Goal: Task Accomplishment & Management: Manage account settings

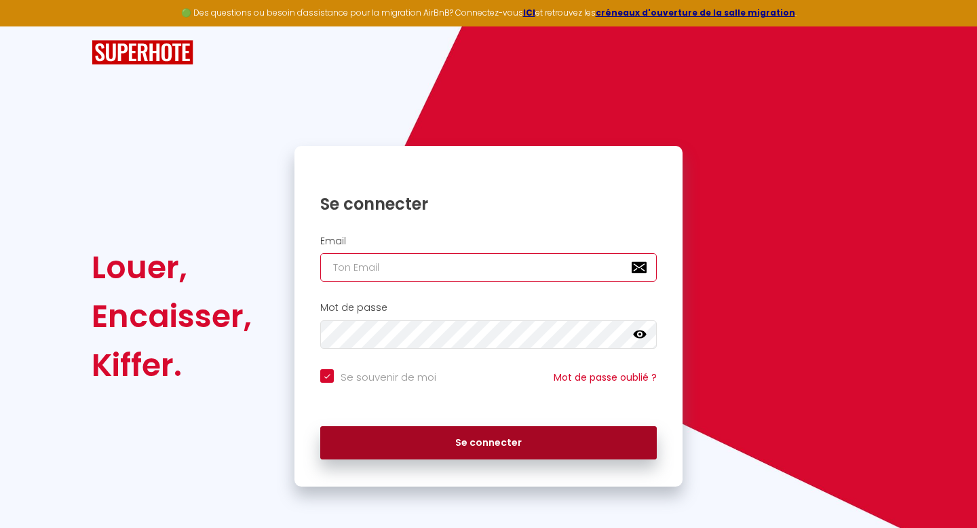
type input "[EMAIL_ADDRESS][DOMAIN_NAME]"
click at [421, 435] on button "Se connecter" at bounding box center [488, 443] width 336 height 34
checkbox input "true"
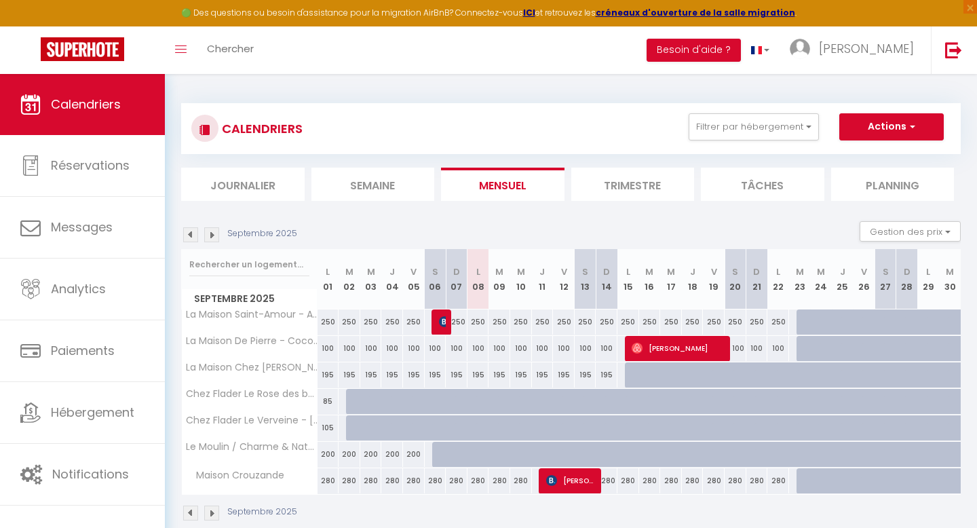
scroll to position [74, 0]
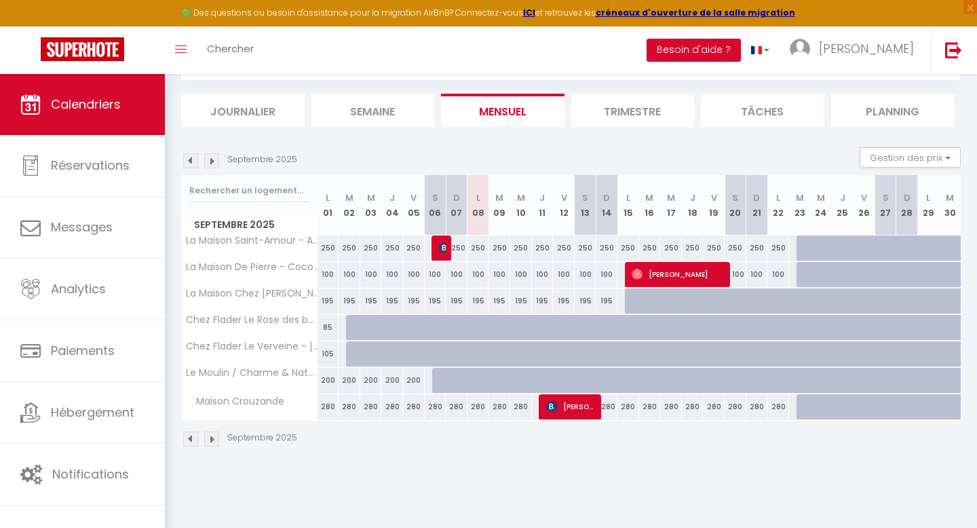
click at [210, 157] on img at bounding box center [211, 160] width 15 height 15
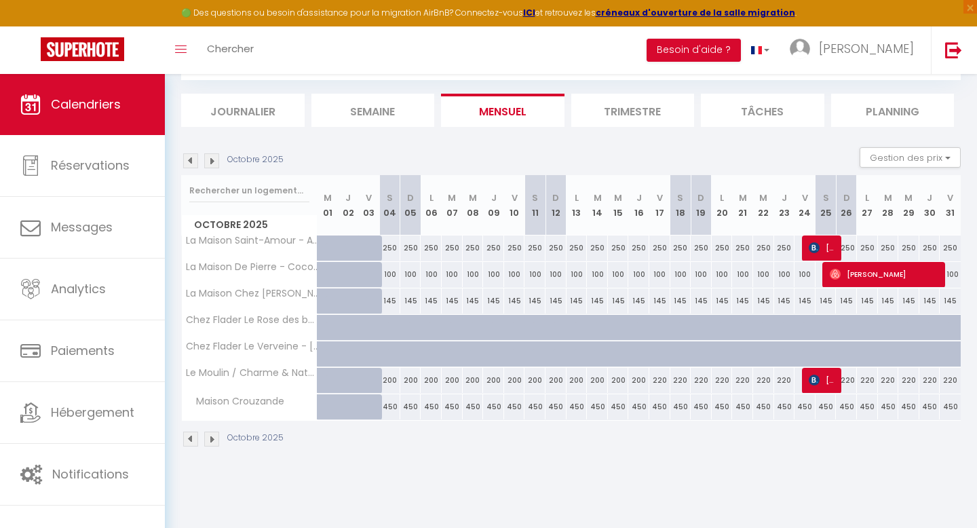
click at [210, 157] on img at bounding box center [211, 160] width 15 height 15
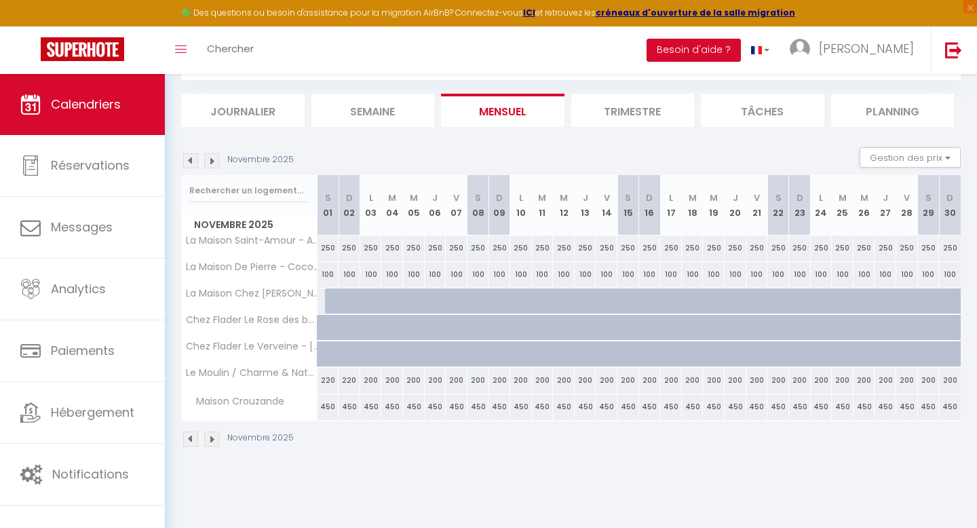
click at [210, 157] on img at bounding box center [211, 160] width 15 height 15
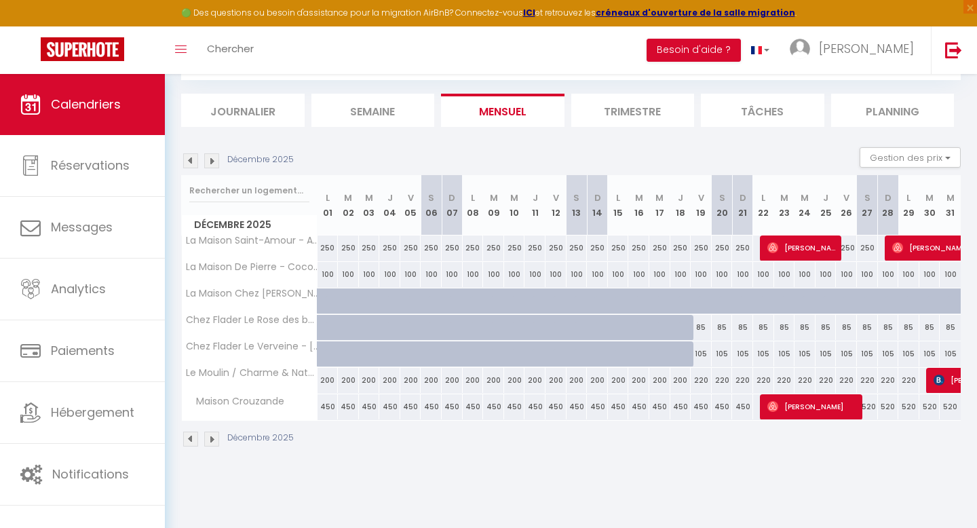
click at [210, 157] on img at bounding box center [211, 160] width 15 height 15
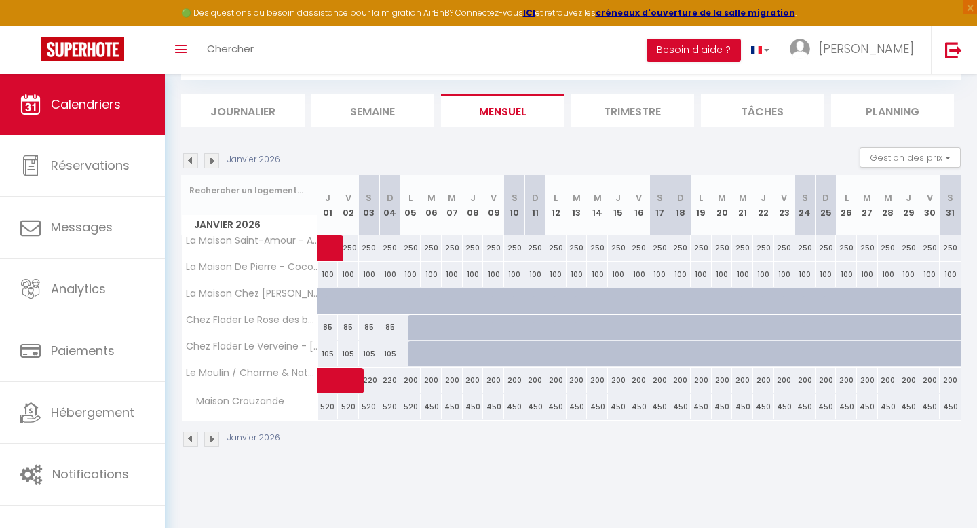
click at [210, 157] on img at bounding box center [211, 160] width 15 height 15
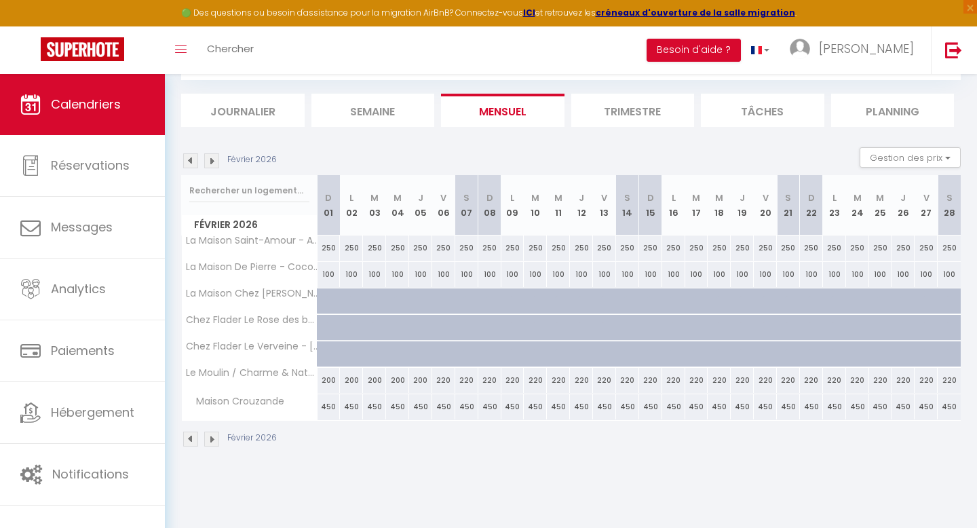
click at [210, 157] on img at bounding box center [211, 160] width 15 height 15
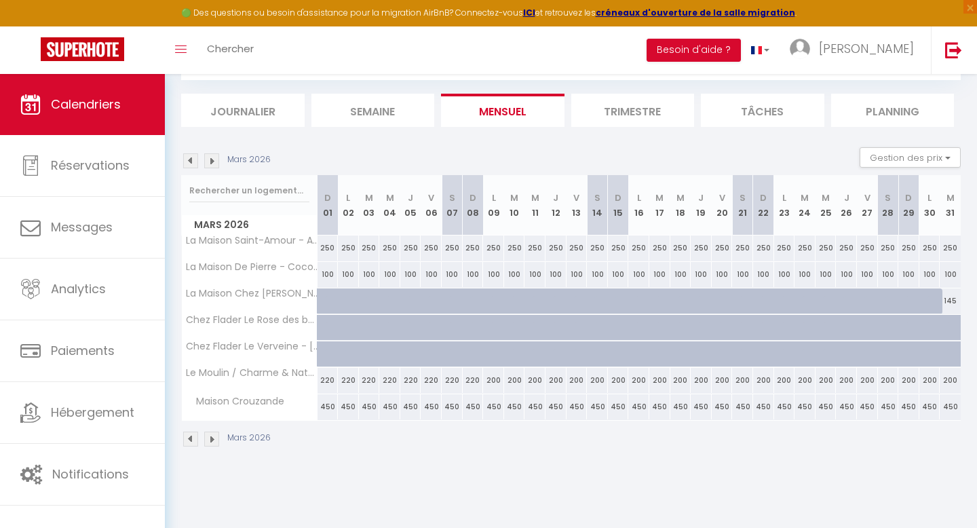
click at [210, 157] on img at bounding box center [211, 160] width 15 height 15
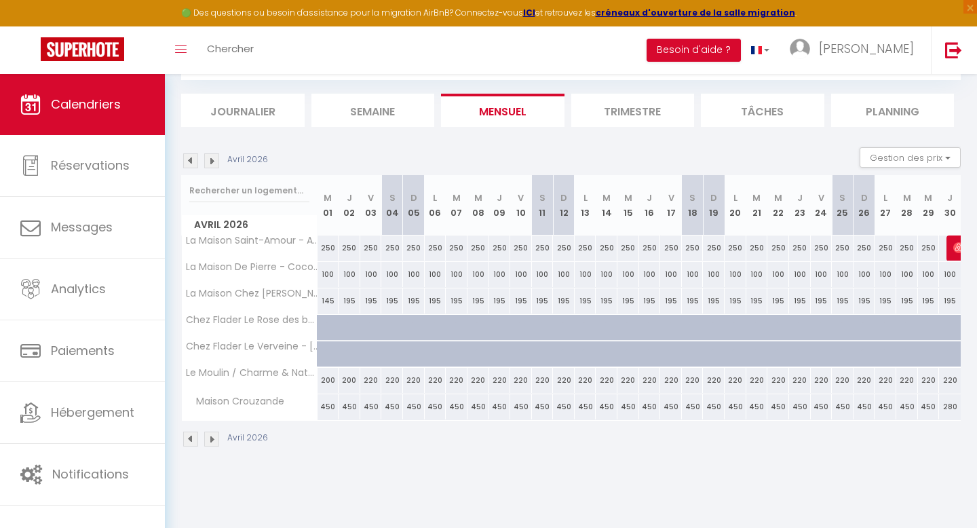
click at [210, 157] on img at bounding box center [211, 160] width 15 height 15
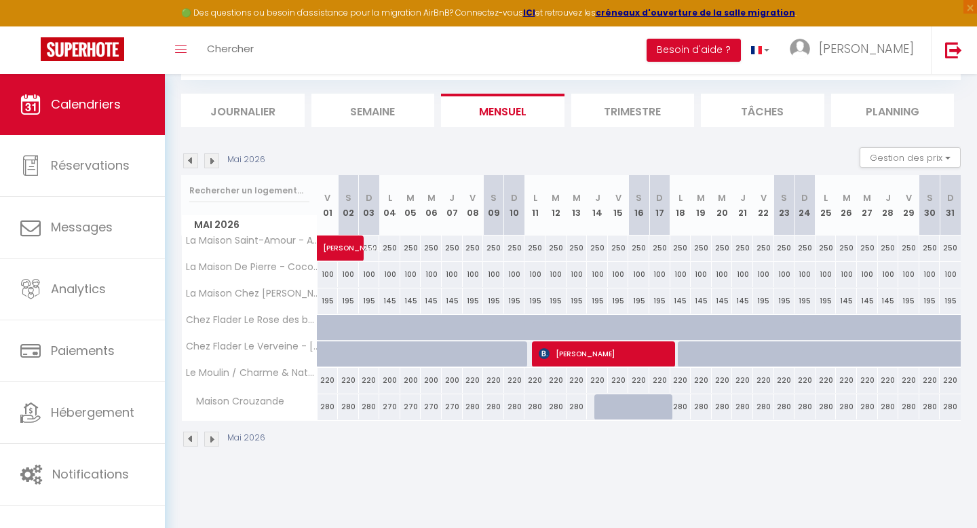
click at [187, 160] on img at bounding box center [190, 160] width 15 height 15
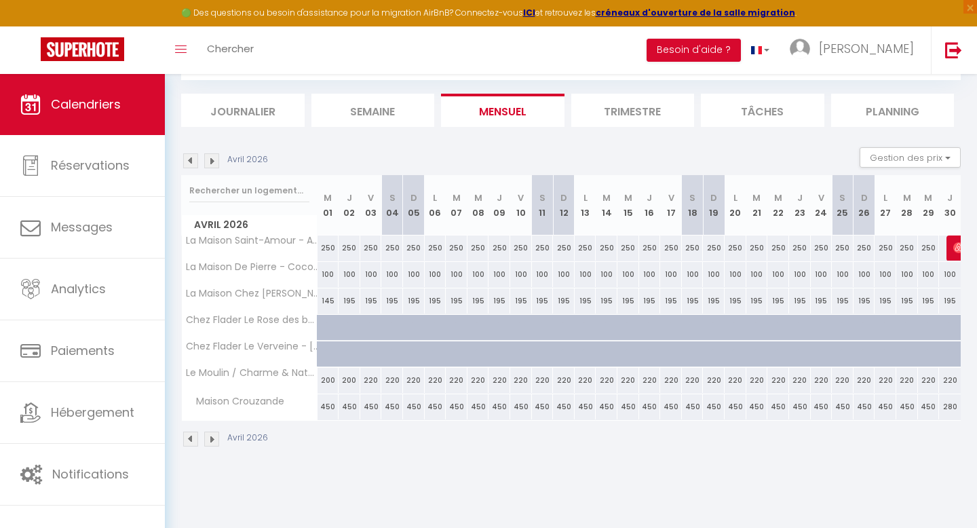
click at [214, 160] on img at bounding box center [211, 160] width 15 height 15
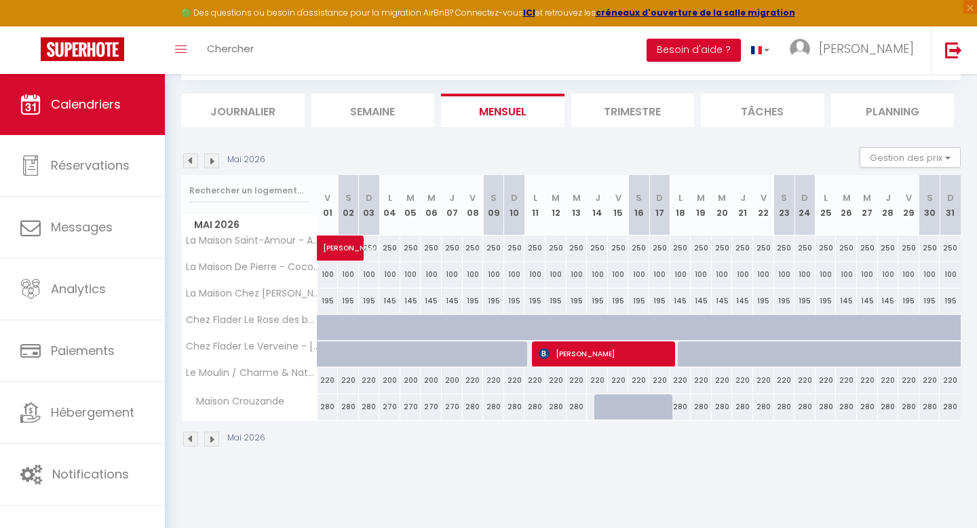
click at [191, 159] on img at bounding box center [190, 160] width 15 height 15
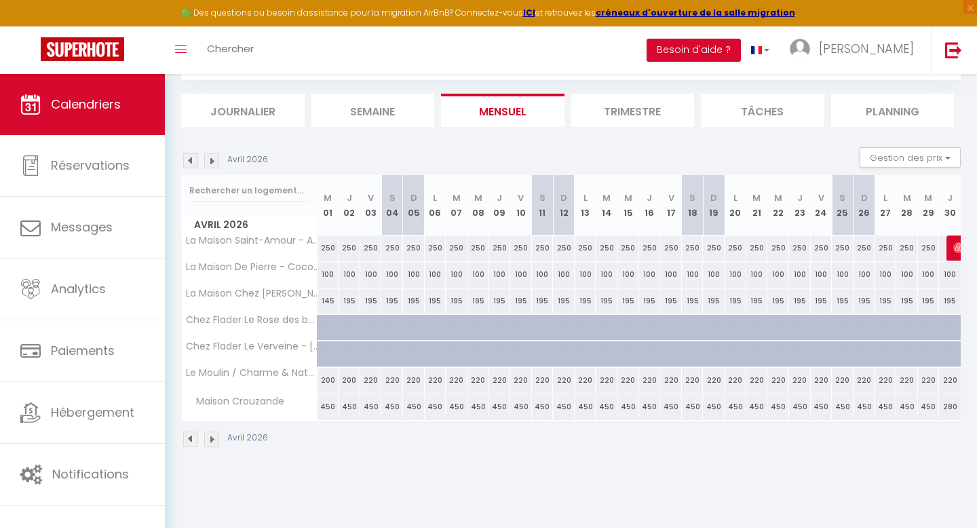
click at [191, 159] on img at bounding box center [190, 160] width 15 height 15
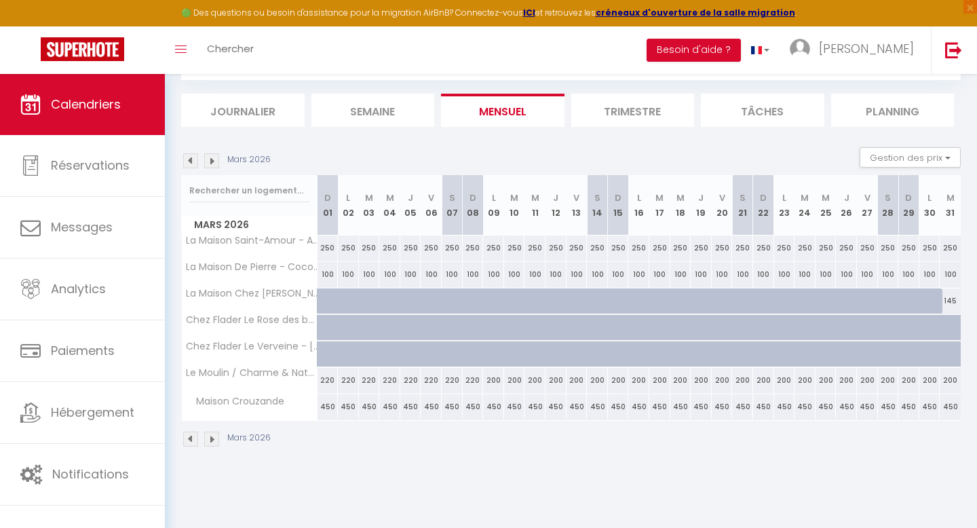
click at [191, 159] on img at bounding box center [190, 160] width 15 height 15
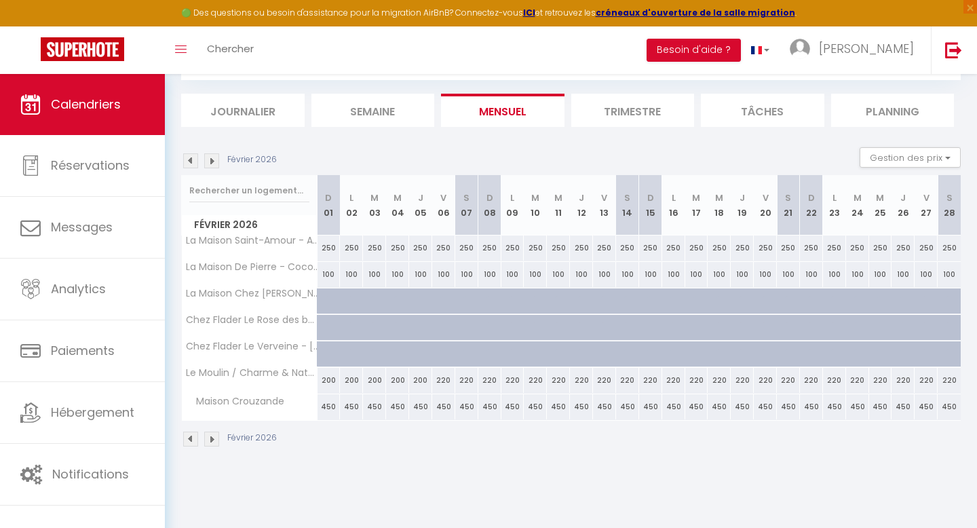
click at [191, 159] on img at bounding box center [190, 160] width 15 height 15
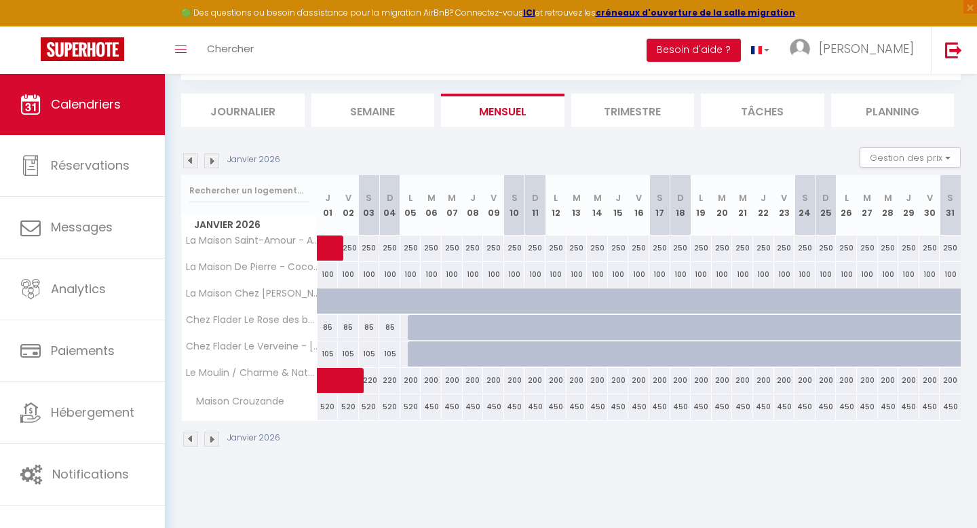
click at [191, 159] on img at bounding box center [190, 160] width 15 height 15
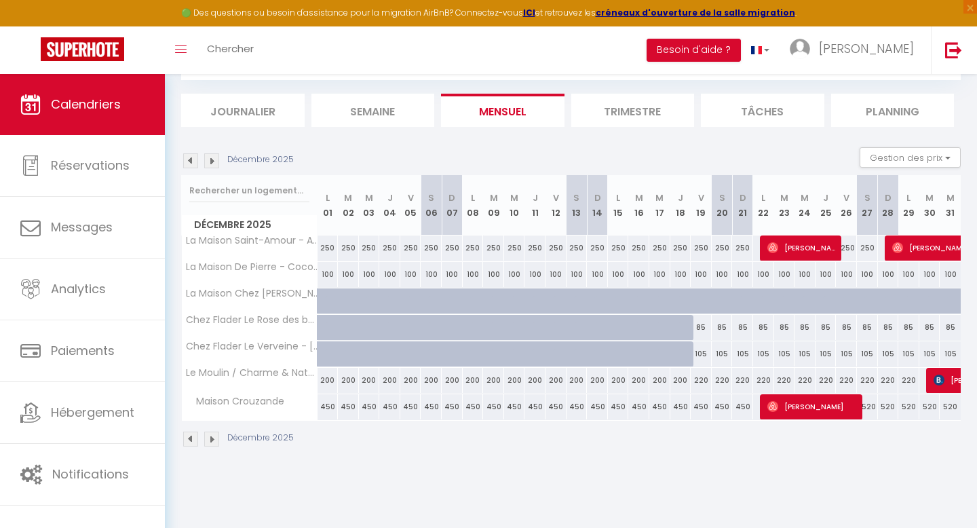
click at [191, 159] on img at bounding box center [190, 160] width 15 height 15
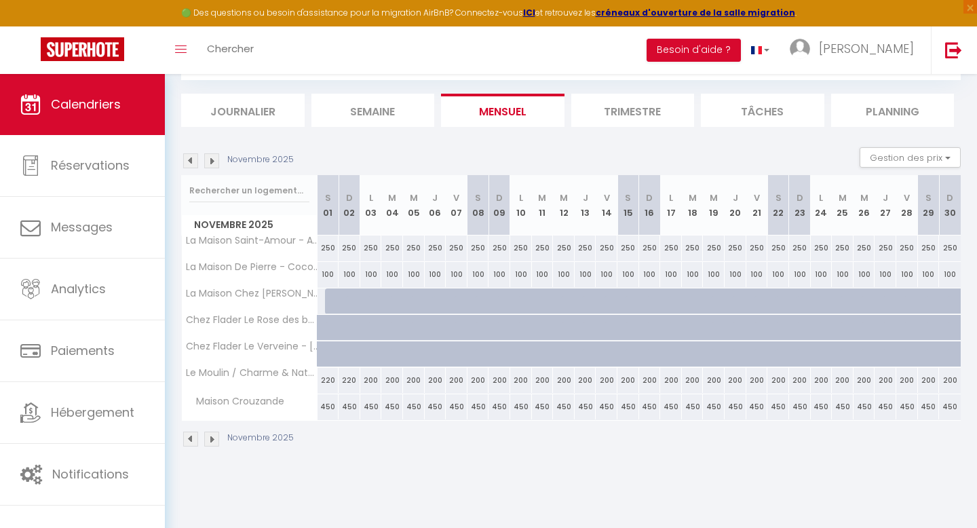
click at [214, 161] on img at bounding box center [211, 160] width 15 height 15
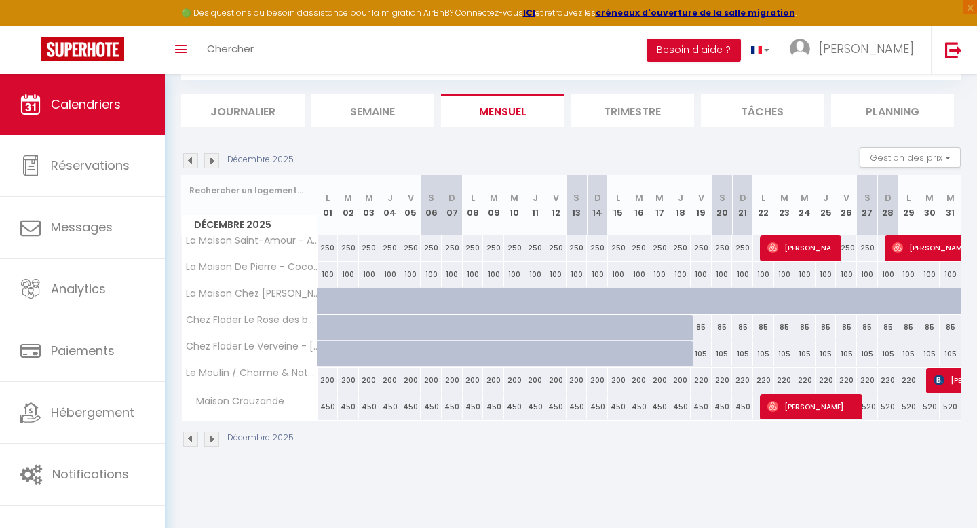
click at [214, 161] on img at bounding box center [211, 160] width 15 height 15
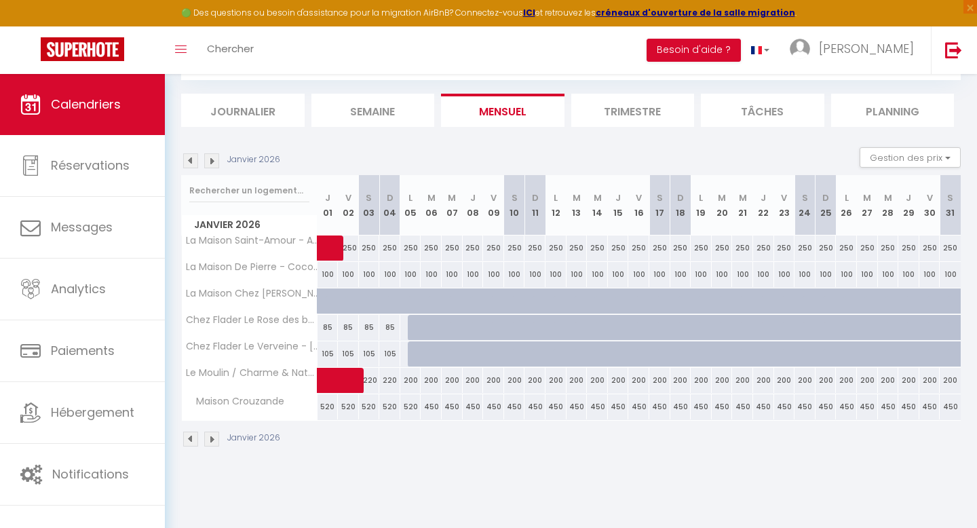
click at [214, 161] on img at bounding box center [211, 160] width 15 height 15
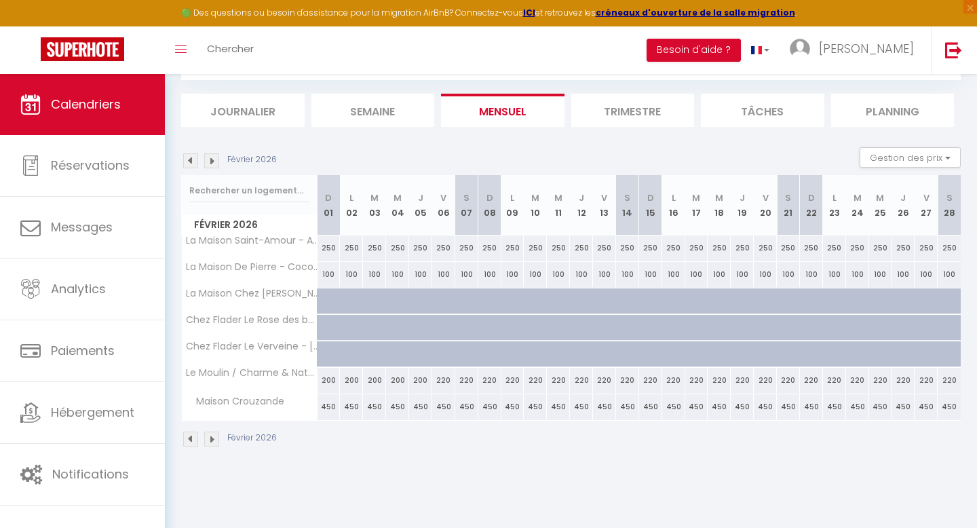
click at [214, 161] on img at bounding box center [211, 160] width 15 height 15
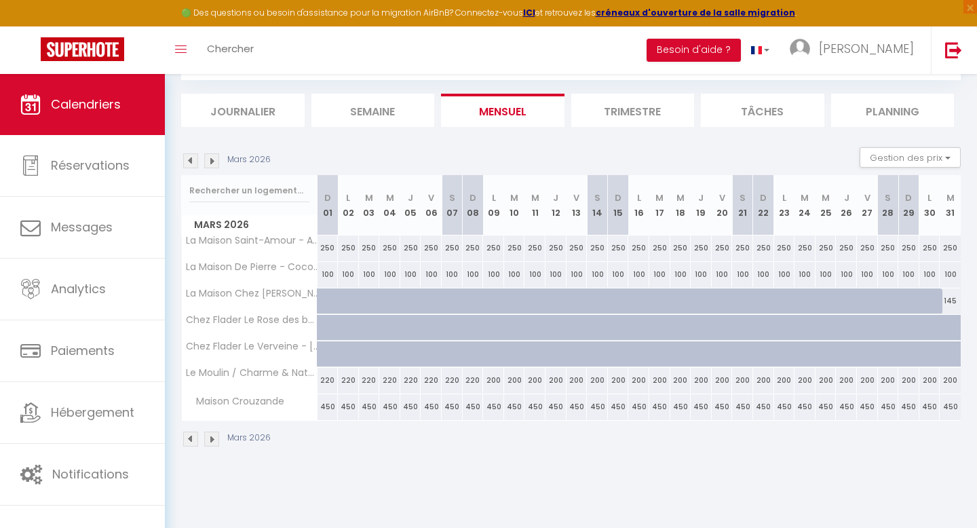
click at [214, 161] on img at bounding box center [211, 160] width 15 height 15
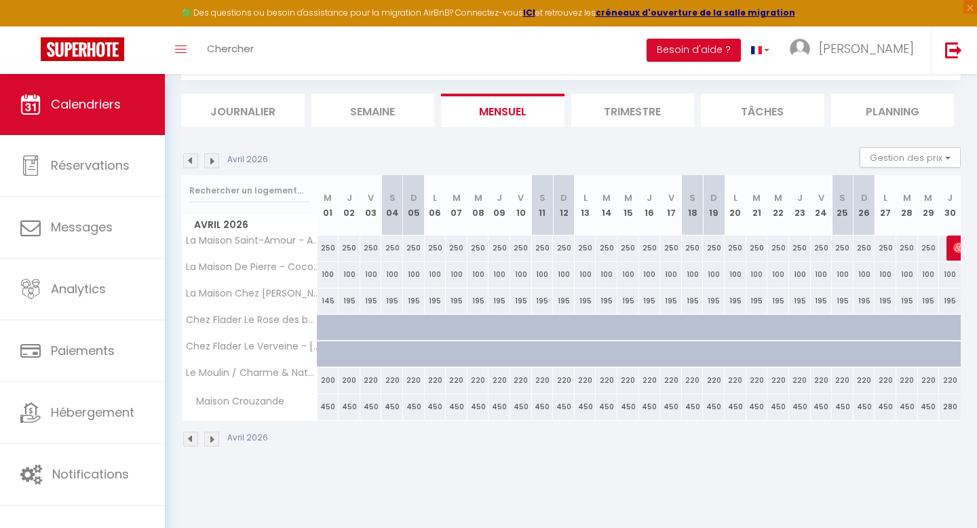
click at [214, 161] on img at bounding box center [211, 160] width 15 height 15
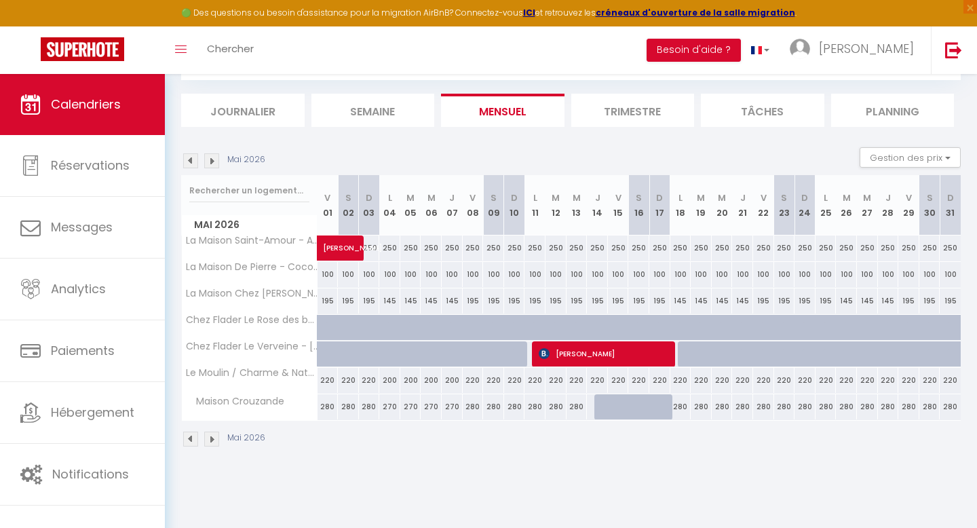
click at [325, 406] on div "280" at bounding box center [327, 406] width 21 height 25
type input "280"
type input "Ven 01 Mai 2026"
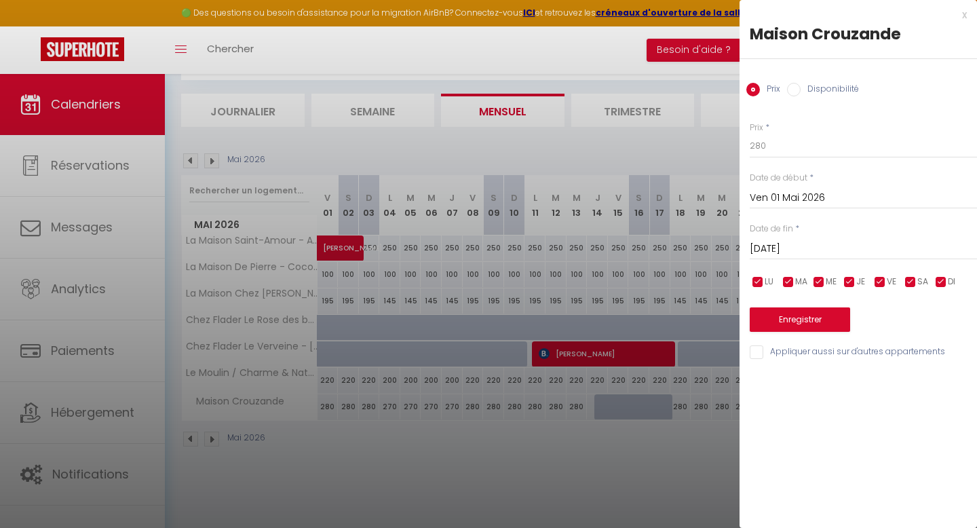
click at [791, 250] on input "[DATE]" at bounding box center [863, 249] width 227 height 18
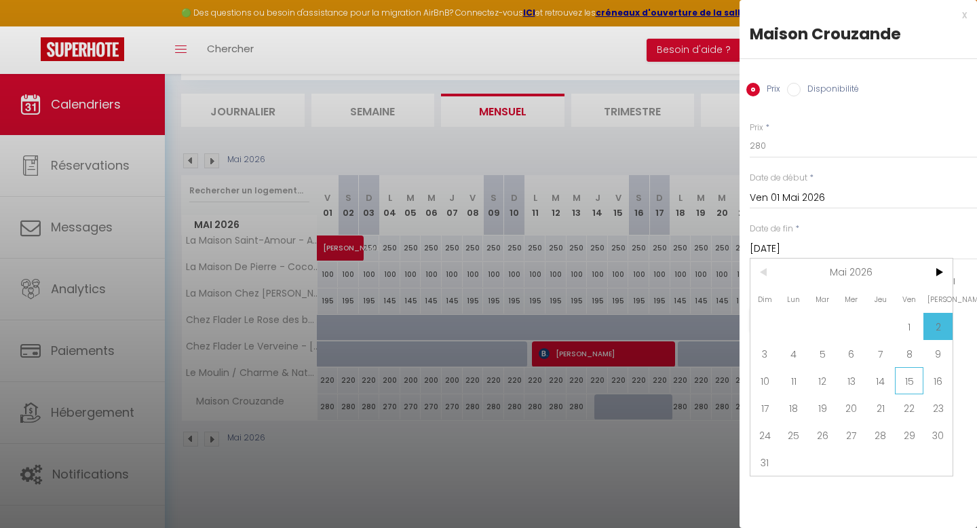
click at [903, 379] on span "15" at bounding box center [909, 380] width 29 height 27
type input "[DATE]"
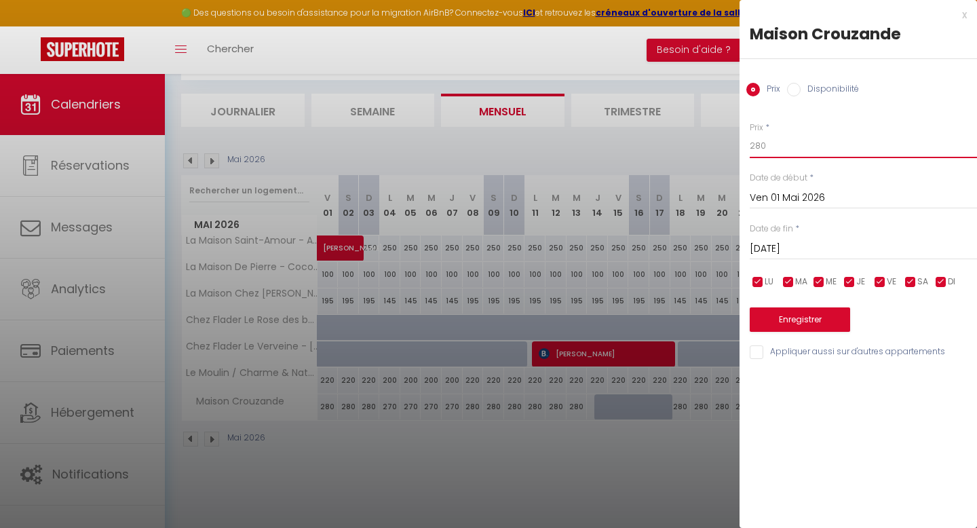
click at [775, 152] on input "280" at bounding box center [863, 146] width 227 height 24
type input "2"
type input "450"
click at [797, 314] on button "Enregistrer" at bounding box center [800, 319] width 100 height 24
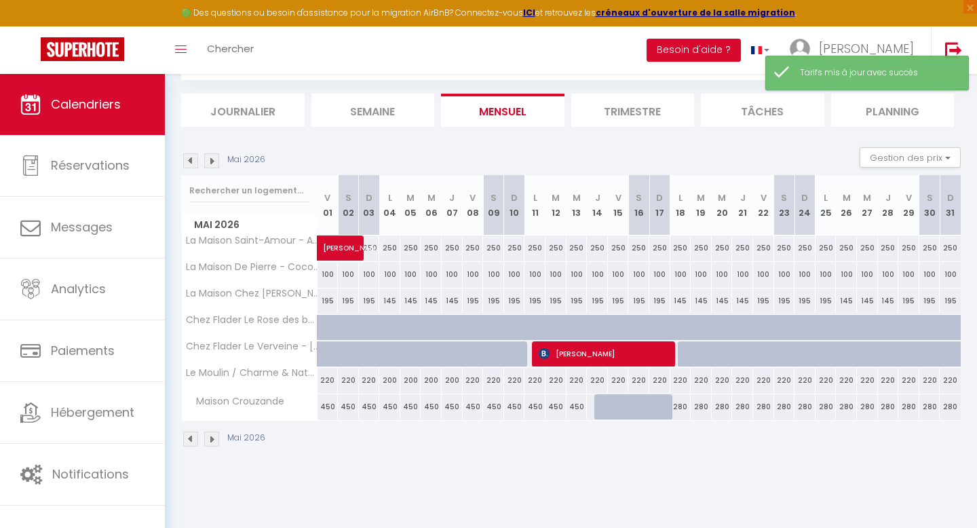
click at [683, 413] on div "280" at bounding box center [680, 406] width 21 height 25
type input "280"
type input "[DATE]"
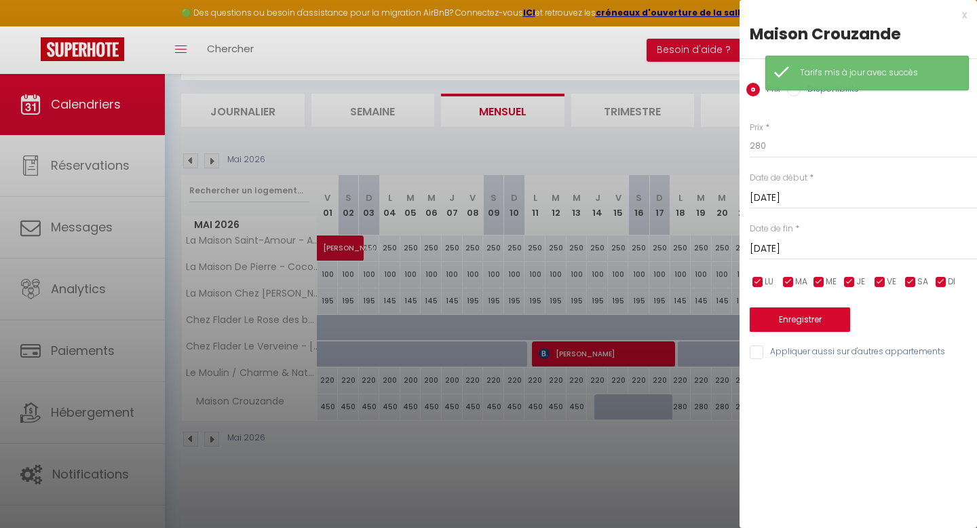
click at [823, 244] on input "[DATE]" at bounding box center [863, 249] width 227 height 18
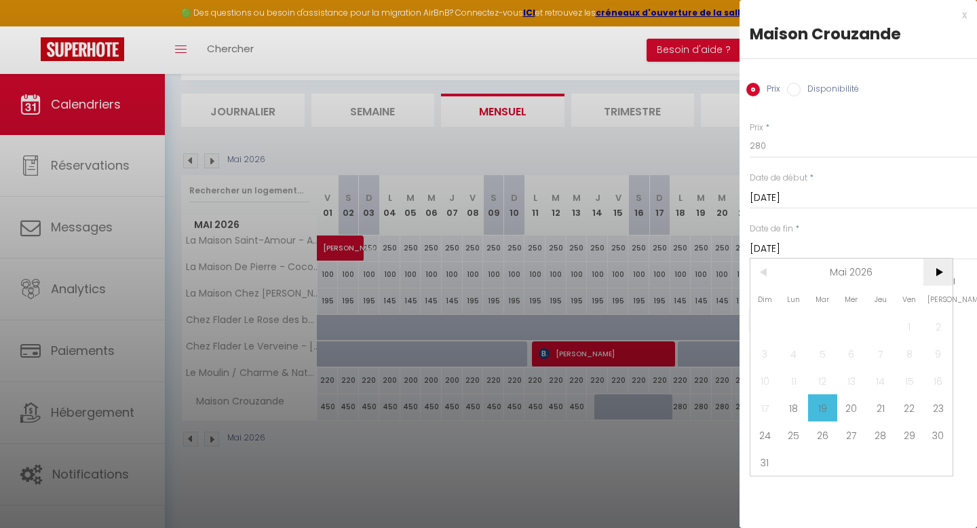
click at [935, 275] on span ">" at bounding box center [937, 271] width 29 height 27
click at [857, 435] on span "30" at bounding box center [851, 434] width 29 height 27
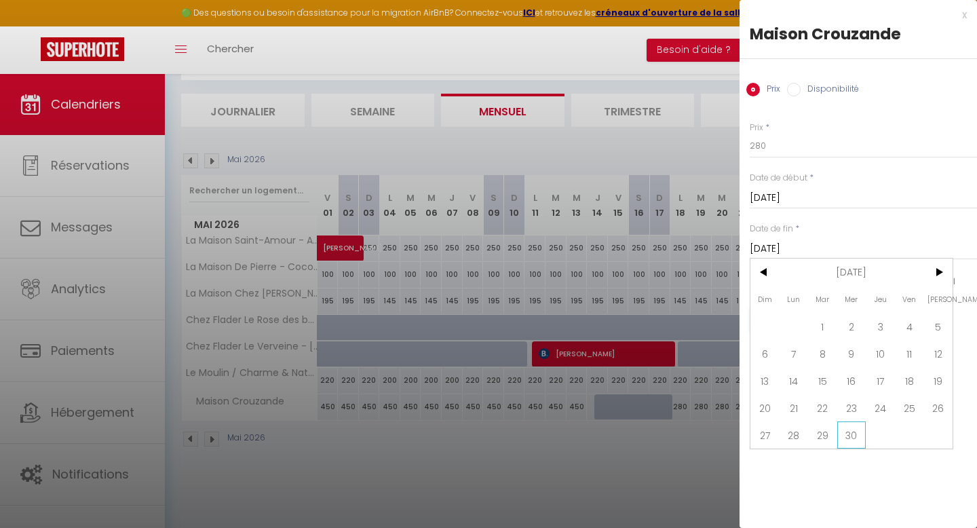
type input "Mer 30 Septembre 2026"
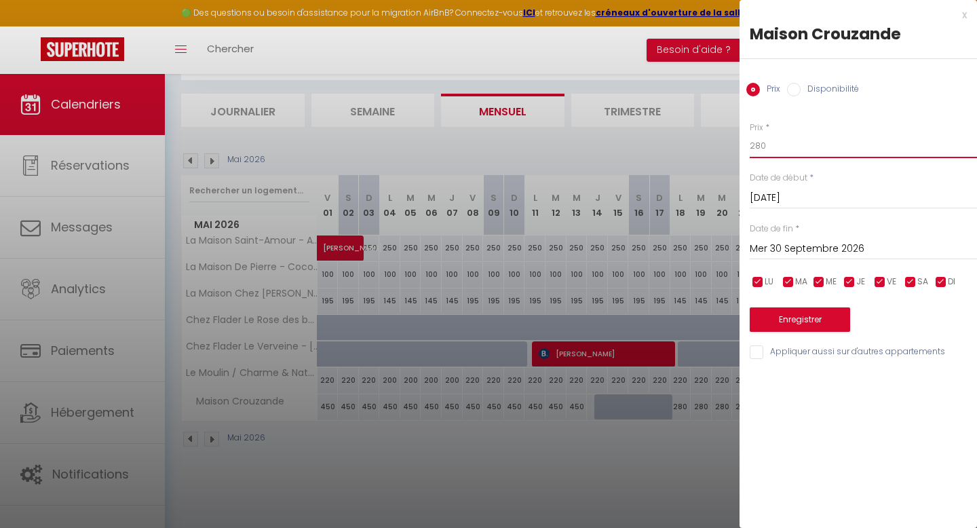
click at [781, 144] on input "280" at bounding box center [863, 146] width 227 height 24
type input "2"
type input "450"
click at [801, 315] on button "Enregistrer" at bounding box center [800, 319] width 100 height 24
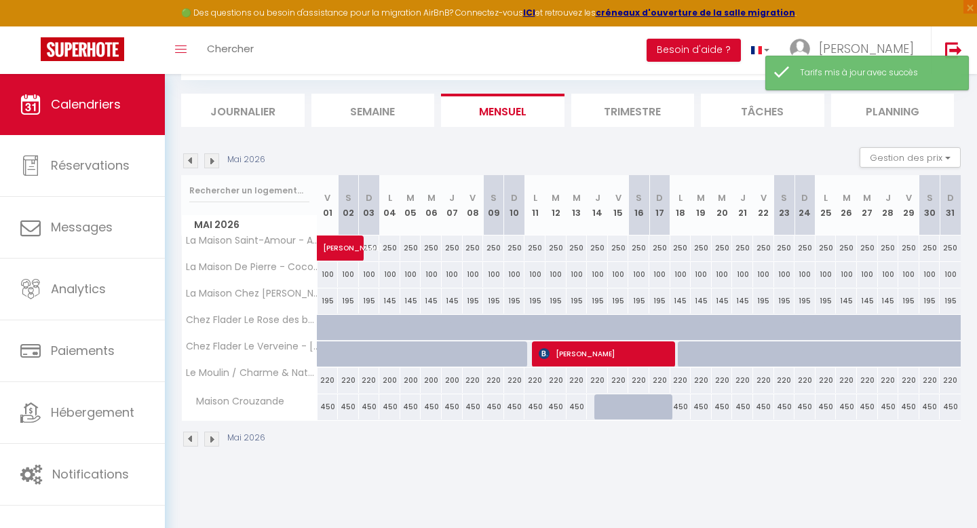
click at [212, 163] on img at bounding box center [211, 160] width 15 height 15
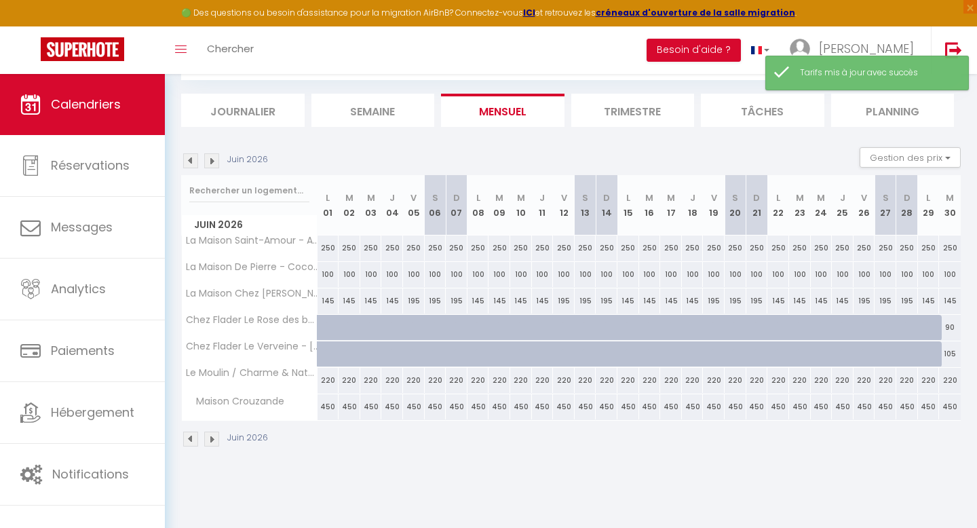
click at [212, 163] on img at bounding box center [211, 160] width 15 height 15
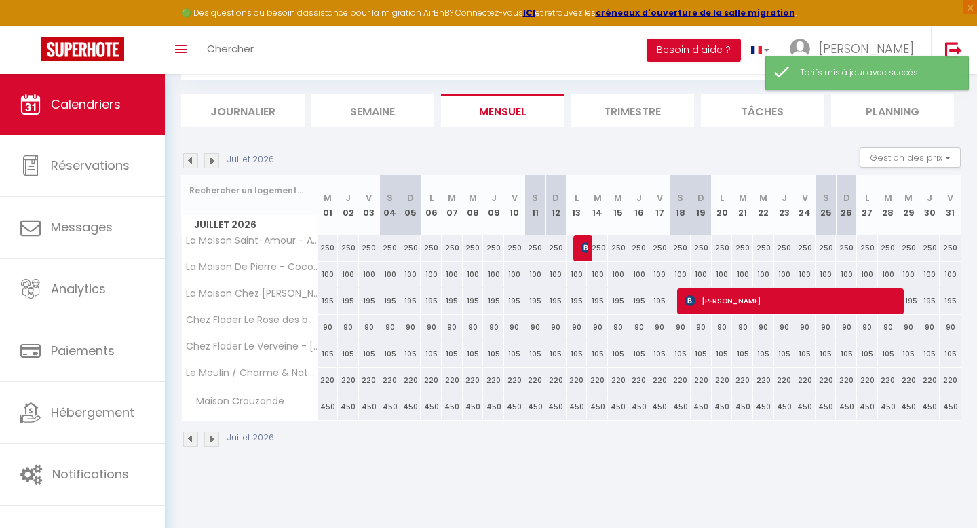
click at [212, 163] on img at bounding box center [211, 160] width 15 height 15
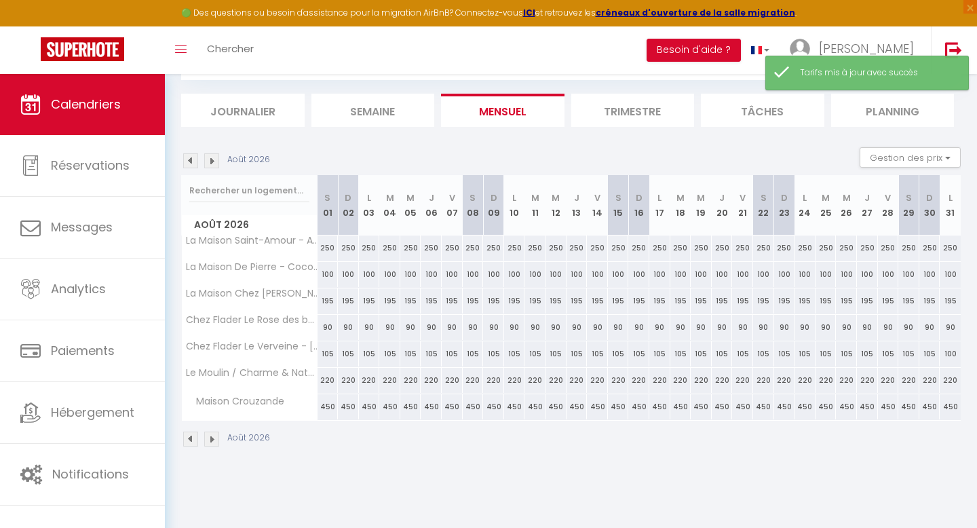
click at [212, 163] on img at bounding box center [211, 160] width 15 height 15
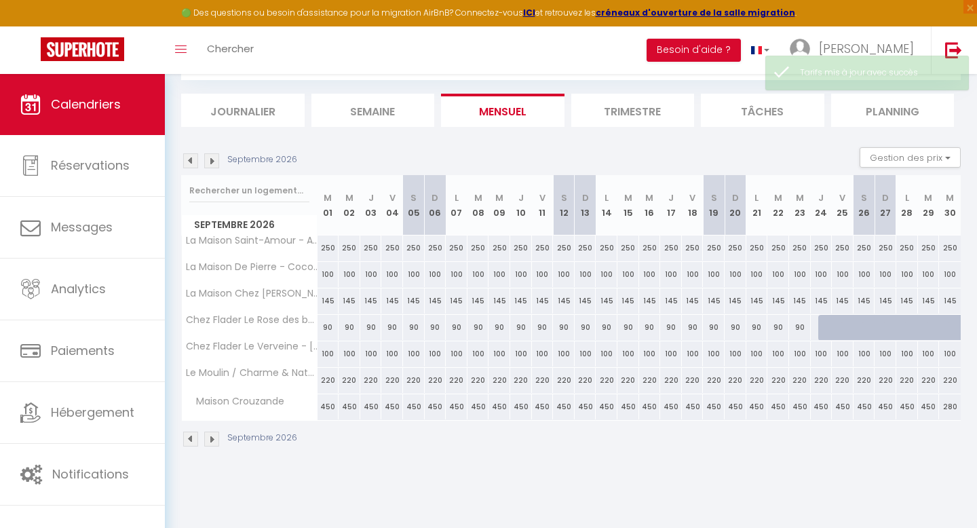
click at [212, 163] on img at bounding box center [211, 160] width 15 height 15
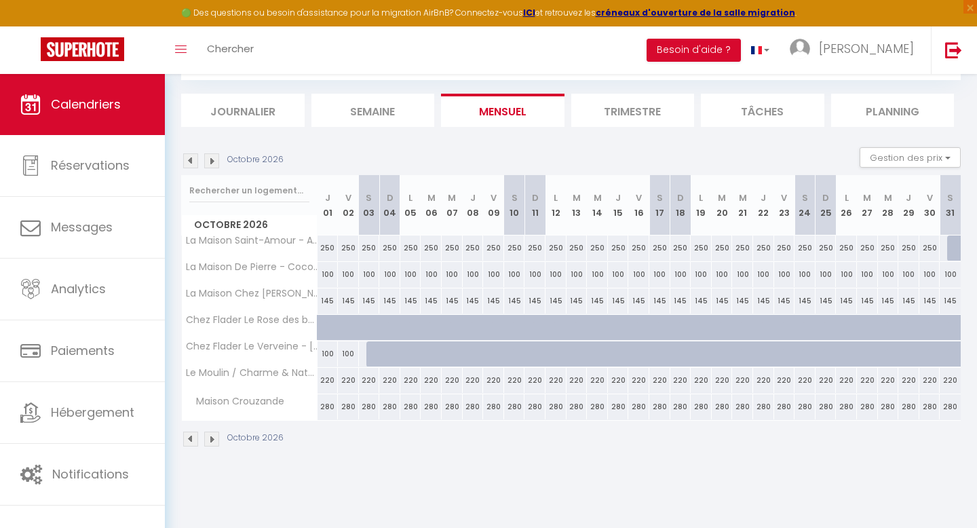
click at [187, 161] on img at bounding box center [190, 160] width 15 height 15
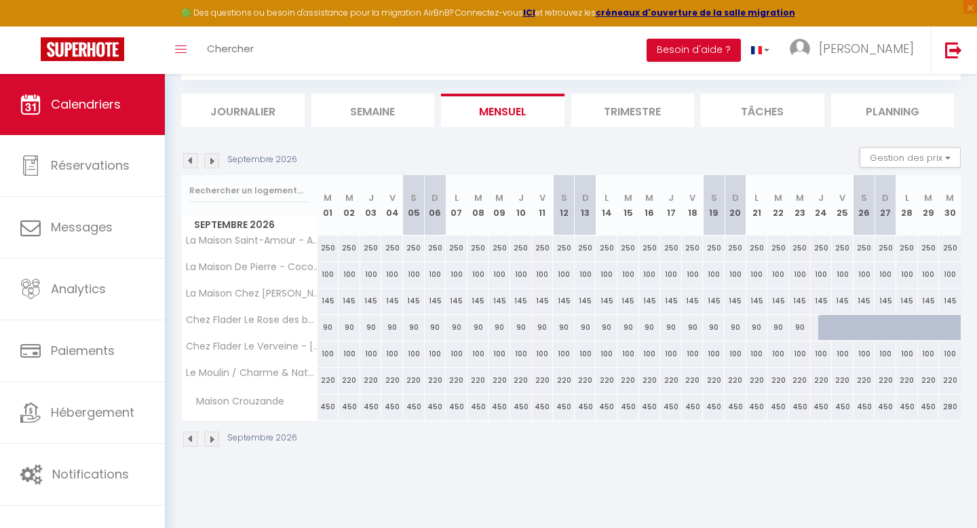
click at [209, 159] on img at bounding box center [211, 160] width 15 height 15
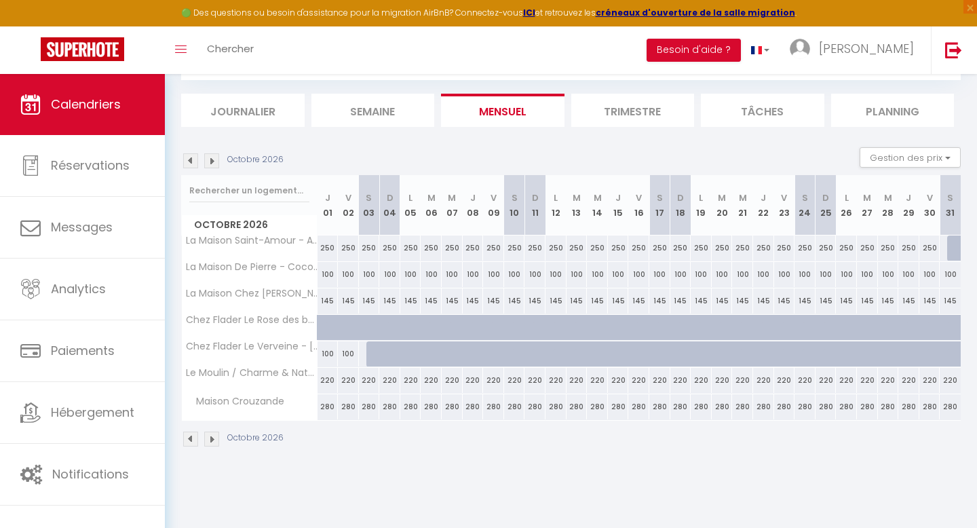
click at [192, 162] on img at bounding box center [190, 160] width 15 height 15
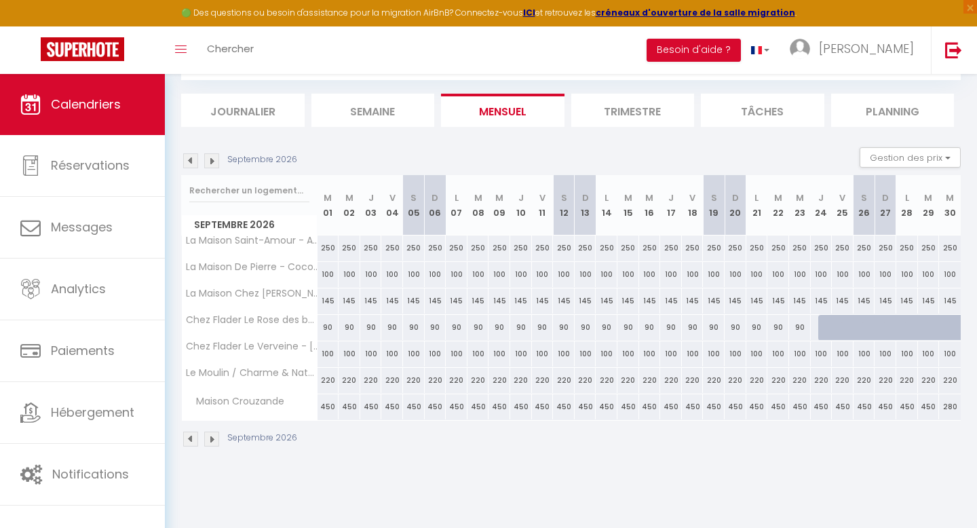
click at [192, 162] on img at bounding box center [190, 160] width 15 height 15
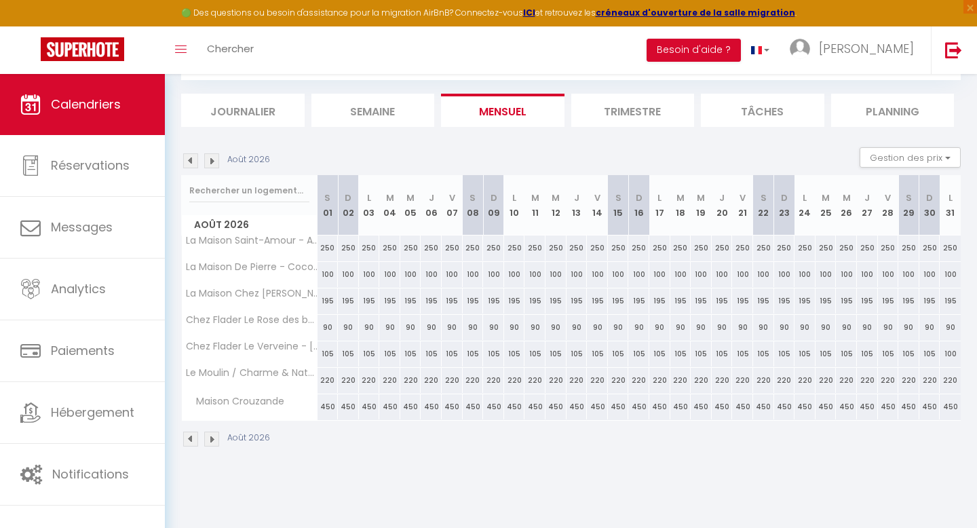
click at [186, 162] on img at bounding box center [190, 160] width 15 height 15
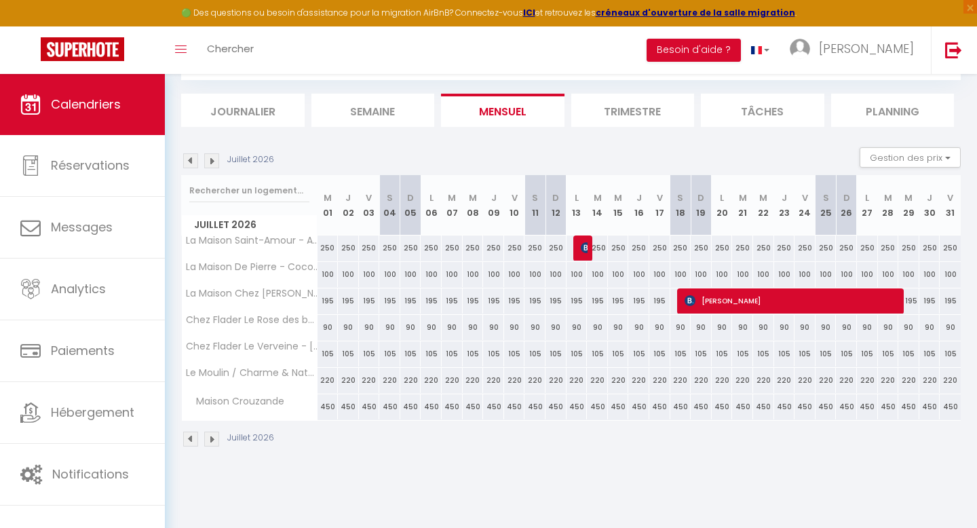
click at [186, 162] on img at bounding box center [190, 160] width 15 height 15
